Goal: Transaction & Acquisition: Purchase product/service

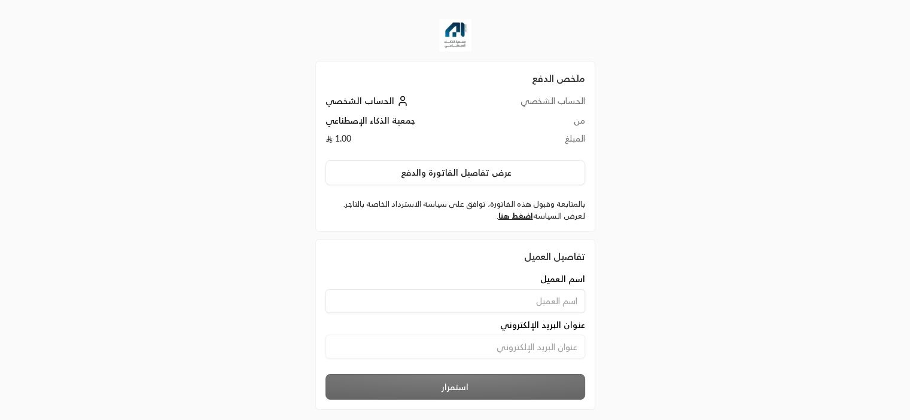
click at [328, 139] on icon at bounding box center [328, 139] width 7 height 7
click at [340, 137] on td "1.00" at bounding box center [400, 142] width 151 height 18
click at [347, 138] on td "1.00" at bounding box center [400, 142] width 151 height 18
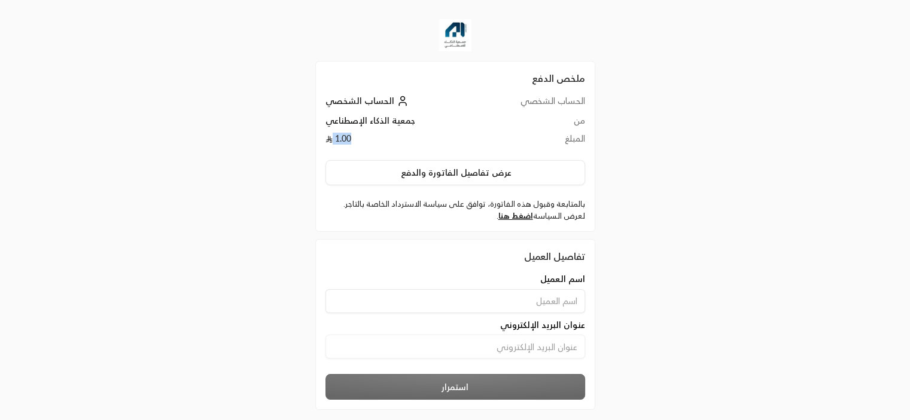
click at [347, 138] on td "1.00" at bounding box center [400, 142] width 151 height 18
copy div "1.00 عرض تفاصيل الفاتورة والدفع"
click at [428, 121] on td "جمعية الذكاء الإصطناعي" at bounding box center [400, 124] width 151 height 18
click at [514, 294] on input at bounding box center [455, 301] width 260 height 24
type input "[PERSON_NAME]"
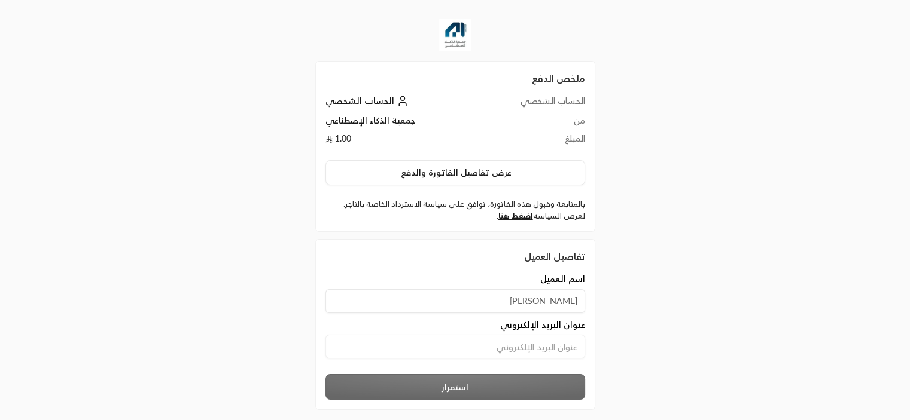
click at [516, 343] on input at bounding box center [455, 347] width 260 height 24
type input "[EMAIL_ADDRESS][DOMAIN_NAME]"
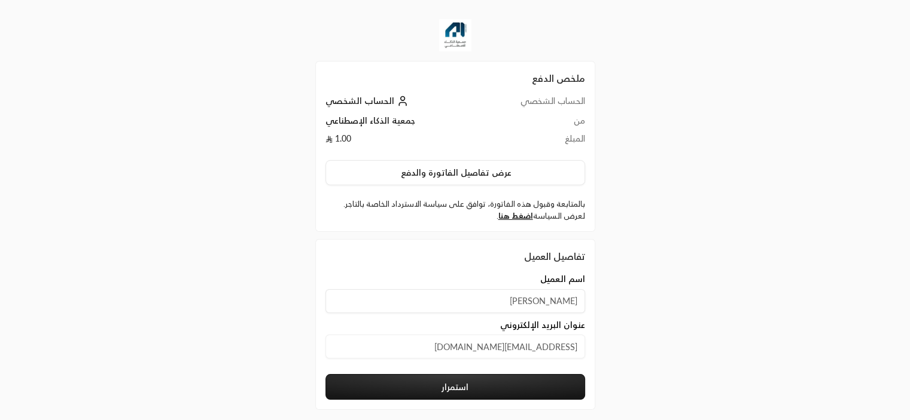
click at [510, 394] on button "استمرار" at bounding box center [455, 387] width 260 height 26
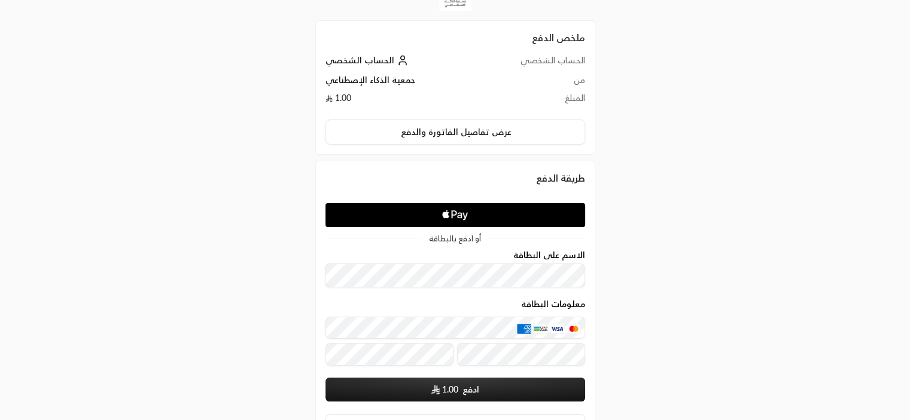
scroll to position [120, 0]
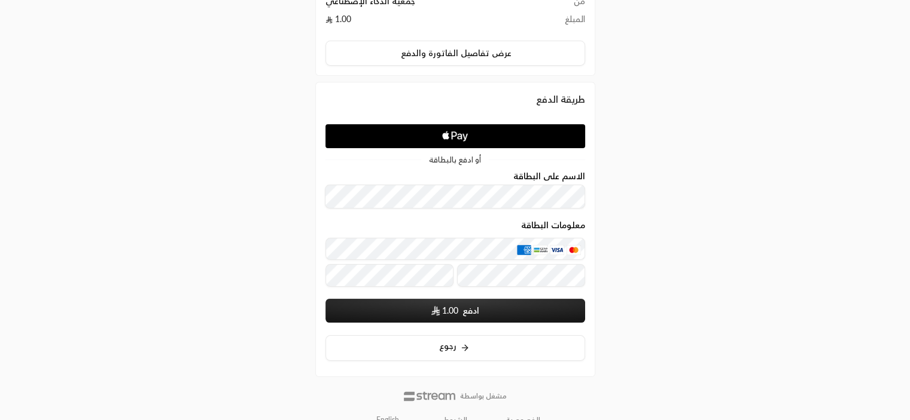
click at [563, 251] on img "معلومات البطاقة" at bounding box center [557, 250] width 14 height 10
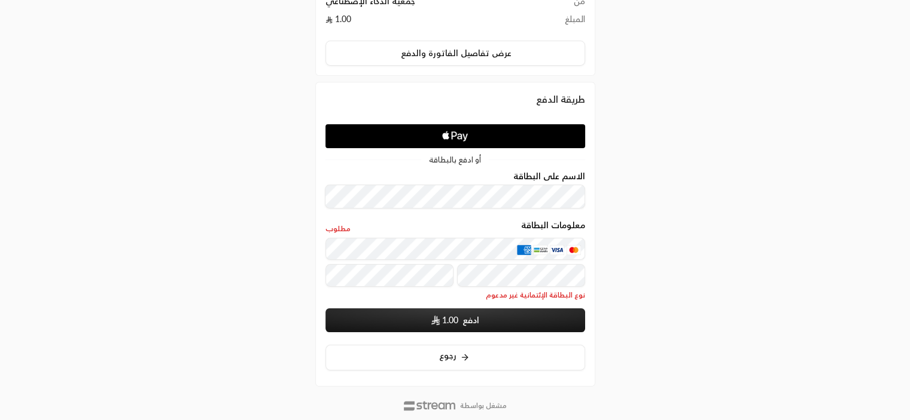
click at [531, 250] on img "معلومات البطاقة" at bounding box center [524, 250] width 14 height 10
click at [575, 248] on img "معلومات البطاقة" at bounding box center [573, 250] width 14 height 10
click at [507, 300] on span "نوع البطاقة الإئتمانية غير مدعوم" at bounding box center [455, 296] width 260 height 10
click at [335, 227] on span "مطلوب" at bounding box center [337, 229] width 25 height 10
click at [500, 312] on button "ادفع 1.00" at bounding box center [455, 321] width 260 height 24
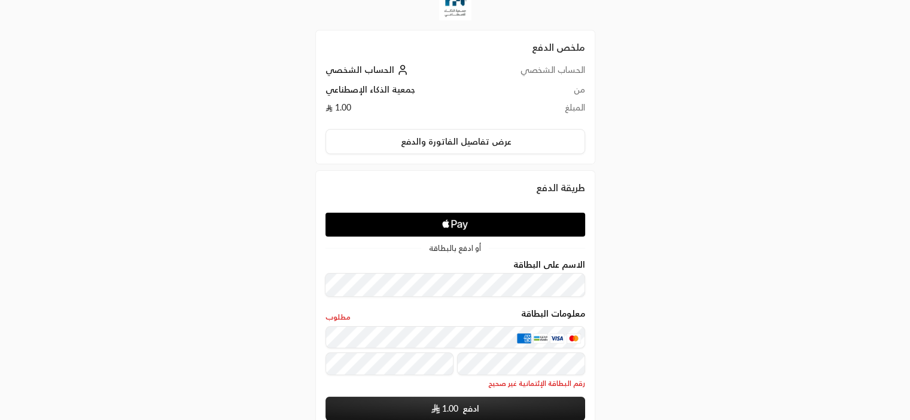
scroll to position [60, 0]
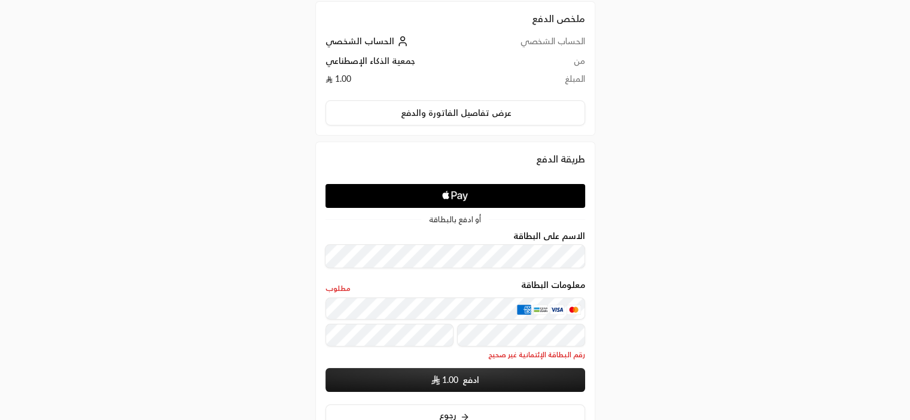
click at [469, 380] on button "ادفع 1.00" at bounding box center [455, 380] width 260 height 24
click at [504, 381] on button "ادفع 1.00" at bounding box center [455, 380] width 260 height 24
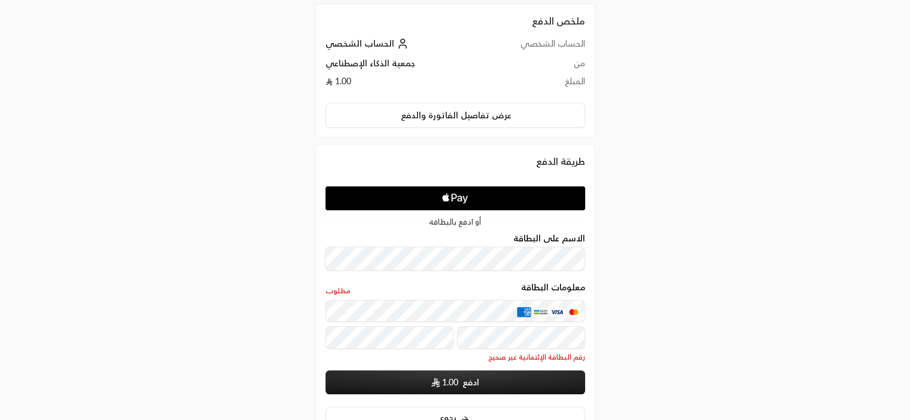
scroll to position [0, 0]
